Goal: Navigation & Orientation: Find specific page/section

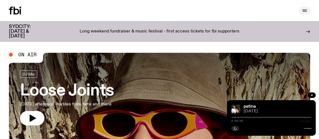
click at [302, 11] on icon "button" at bounding box center [304, 10] width 7 height 7
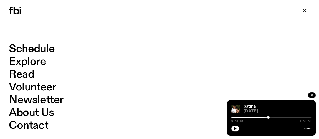
drag, startPoint x: 251, startPoint y: 131, endPoint x: 248, endPoint y: 130, distance: 3.0
click at [250, 131] on div "patina [DATE] 0:55:18 1:59:59" at bounding box center [271, 117] width 89 height 35
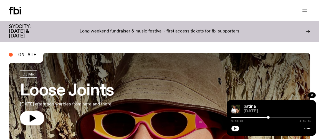
click at [238, 129] on button "button" at bounding box center [235, 128] width 8 height 6
click at [265, 116] on div "0:55:24 1:59:59" at bounding box center [271, 119] width 80 height 7
click at [263, 119] on div "0:55:25 1:59:59" at bounding box center [271, 119] width 80 height 7
click at [264, 118] on div at bounding box center [228, 117] width 80 height 1
click at [262, 117] on div at bounding box center [224, 117] width 80 height 1
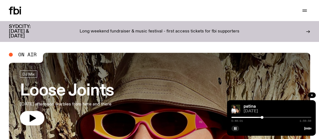
click at [259, 117] on div at bounding box center [222, 117] width 80 height 1
click at [273, 117] on div at bounding box center [273, 117] width 3 height 3
click at [274, 116] on div at bounding box center [274, 117] width 3 height 3
click at [273, 117] on div at bounding box center [234, 117] width 80 height 1
click at [278, 117] on div at bounding box center [271, 117] width 80 height 1
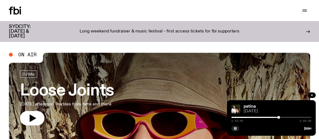
click at [282, 117] on div at bounding box center [271, 117] width 80 height 1
click at [286, 117] on div at bounding box center [271, 117] width 80 height 1
click at [289, 117] on div at bounding box center [271, 117] width 80 height 1
click at [289, 117] on div at bounding box center [252, 117] width 80 height 1
click at [293, 117] on div at bounding box center [271, 117] width 80 height 1
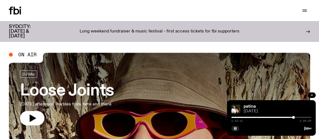
click at [311, 94] on icon "button" at bounding box center [311, 94] width 3 height 3
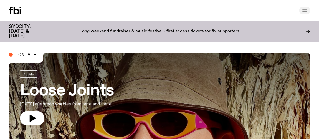
click at [303, 10] on icon "button" at bounding box center [304, 10] width 4 height 0
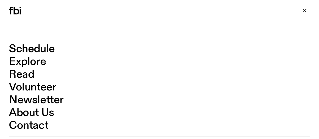
click at [46, 48] on link "Schedule" at bounding box center [32, 49] width 46 height 11
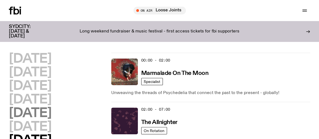
click at [30, 114] on h2 "[DATE]" at bounding box center [30, 113] width 42 height 12
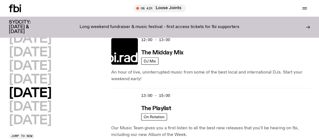
scroll to position [183, 0]
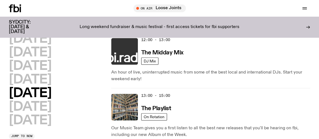
click at [126, 48] on img at bounding box center [124, 51] width 27 height 27
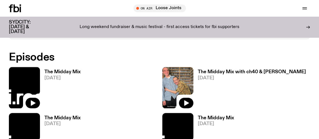
scroll to position [302, 0]
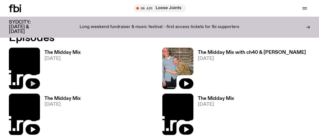
click at [34, 82] on icon "button" at bounding box center [33, 84] width 5 height 6
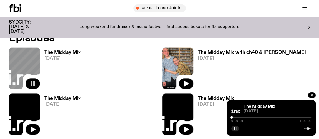
click at [134, 50] on div "The Midday Mix [DATE]" at bounding box center [83, 67] width 148 height 41
